Goal: Find specific page/section

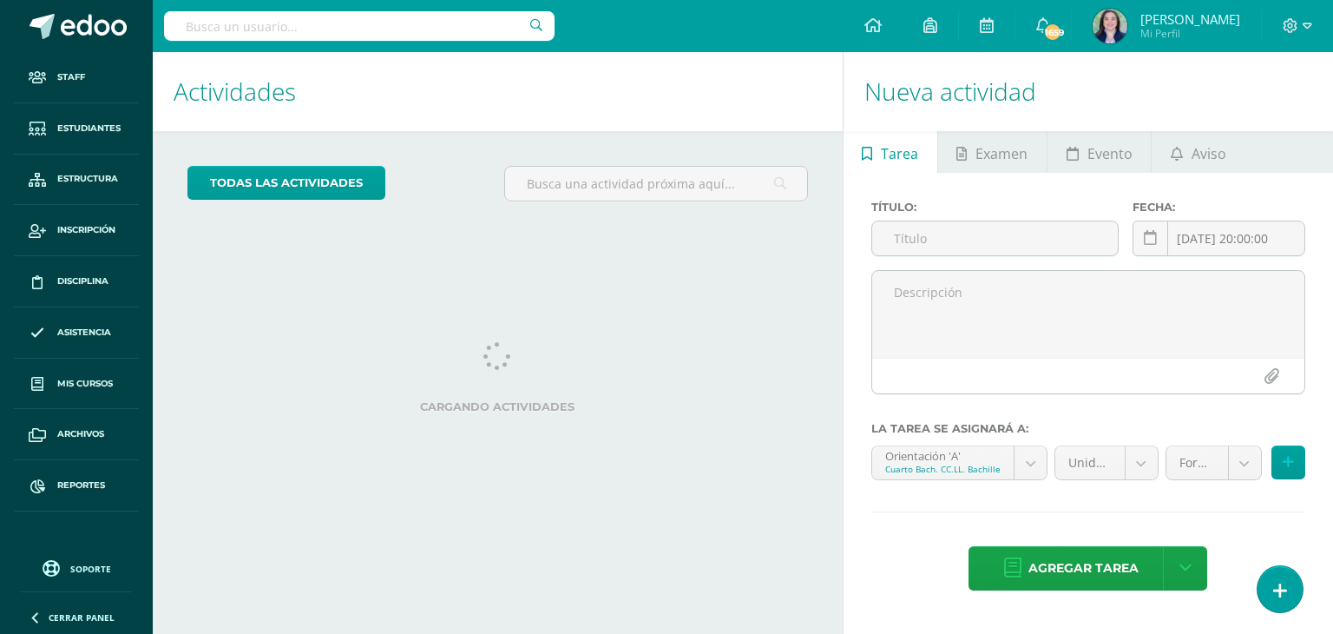
click at [337, 23] on input "text" at bounding box center [359, 26] width 391 height 30
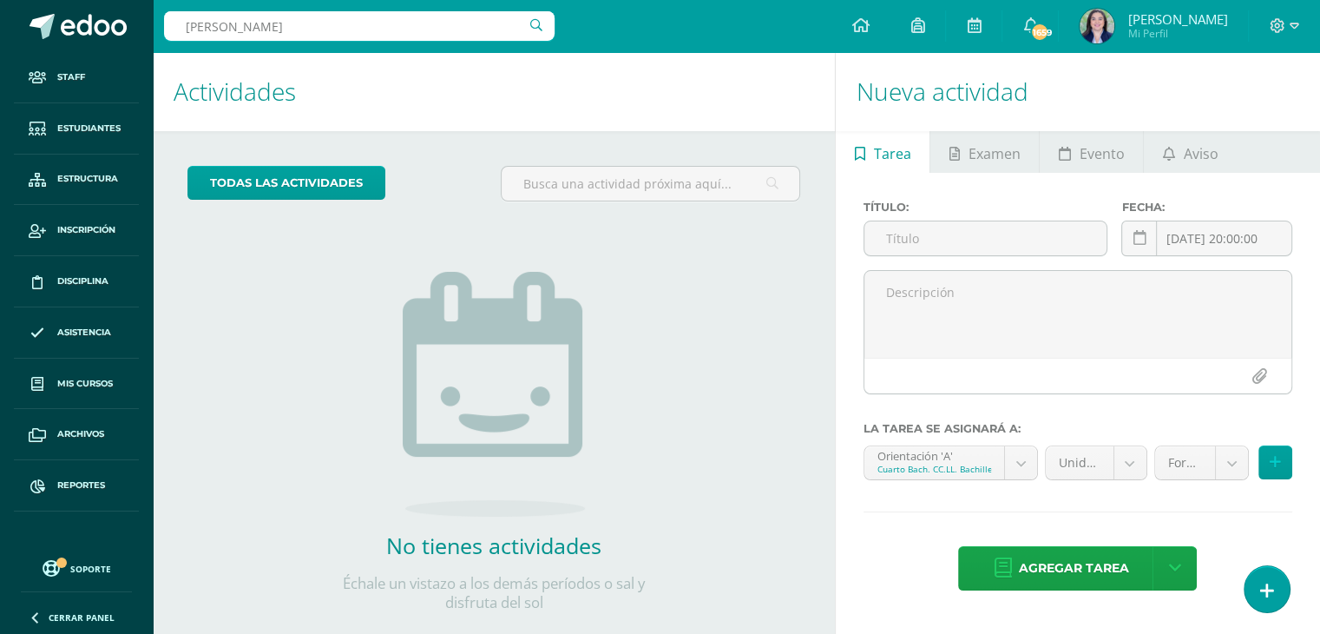
type input "liam sa"
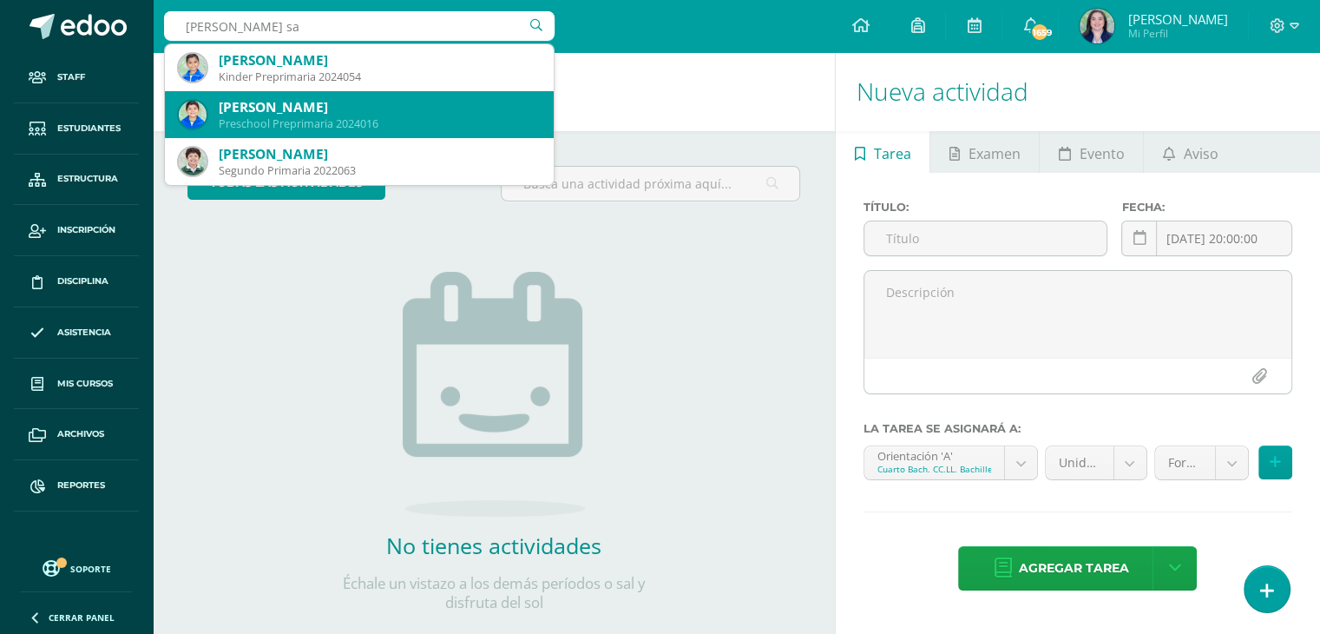
click at [343, 127] on div "Preschool Preprimaria 2024016" at bounding box center [379, 123] width 321 height 15
